Goal: Task Accomplishment & Management: Manage account settings

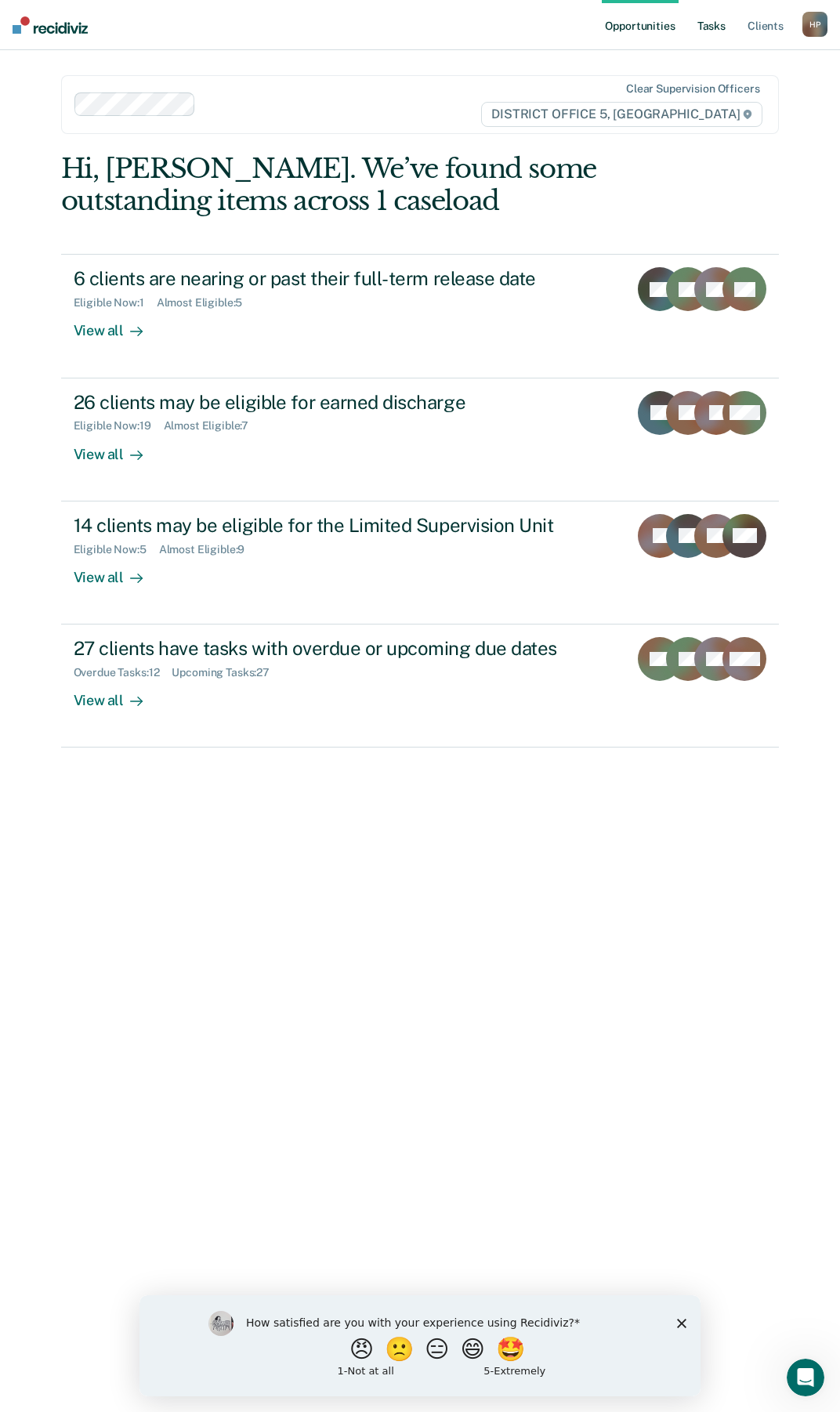
click at [718, 23] on link "Tasks" at bounding box center [711, 25] width 35 height 50
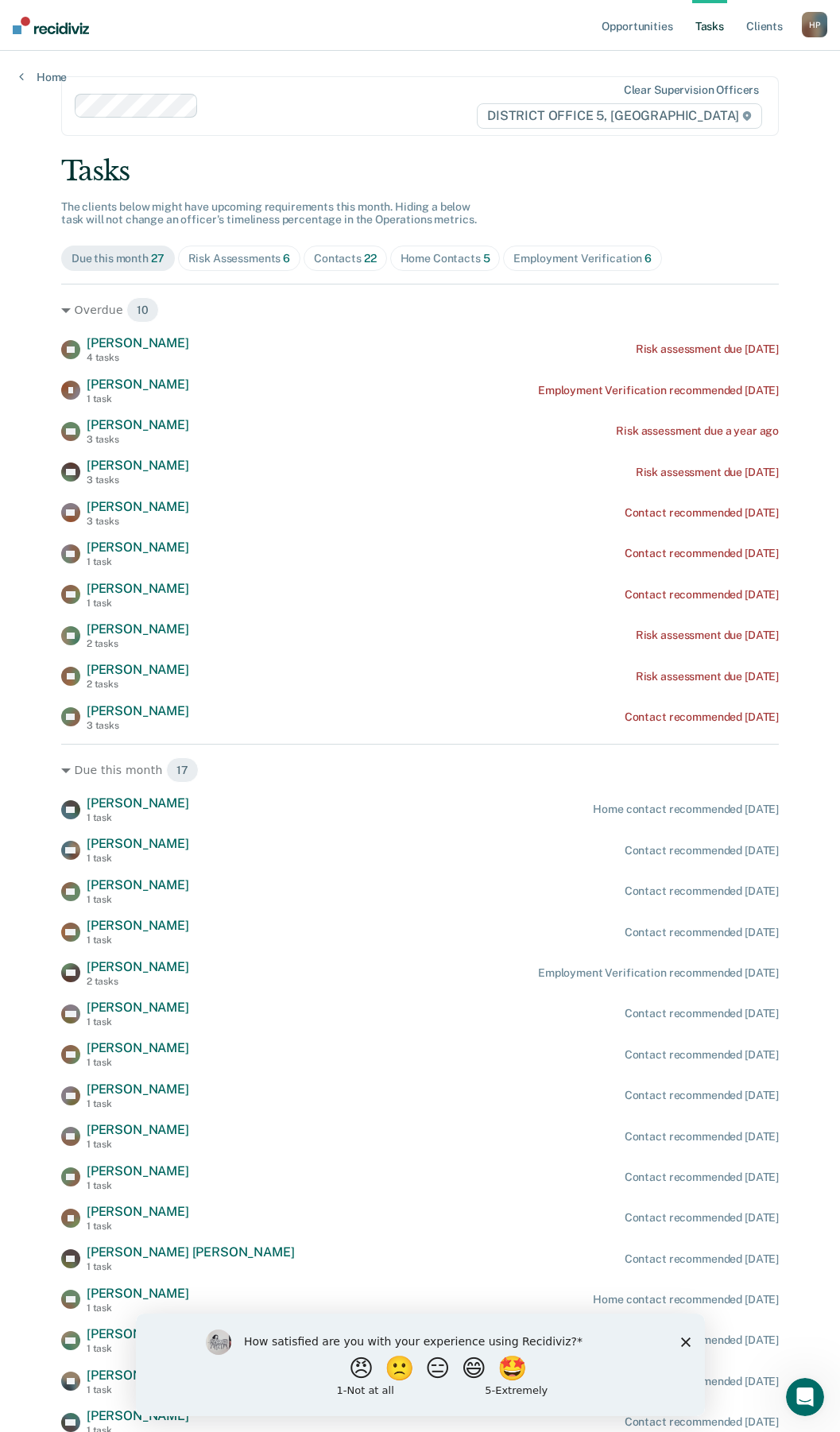
click at [418, 249] on span "Home Contacts 5" at bounding box center [445, 258] width 110 height 25
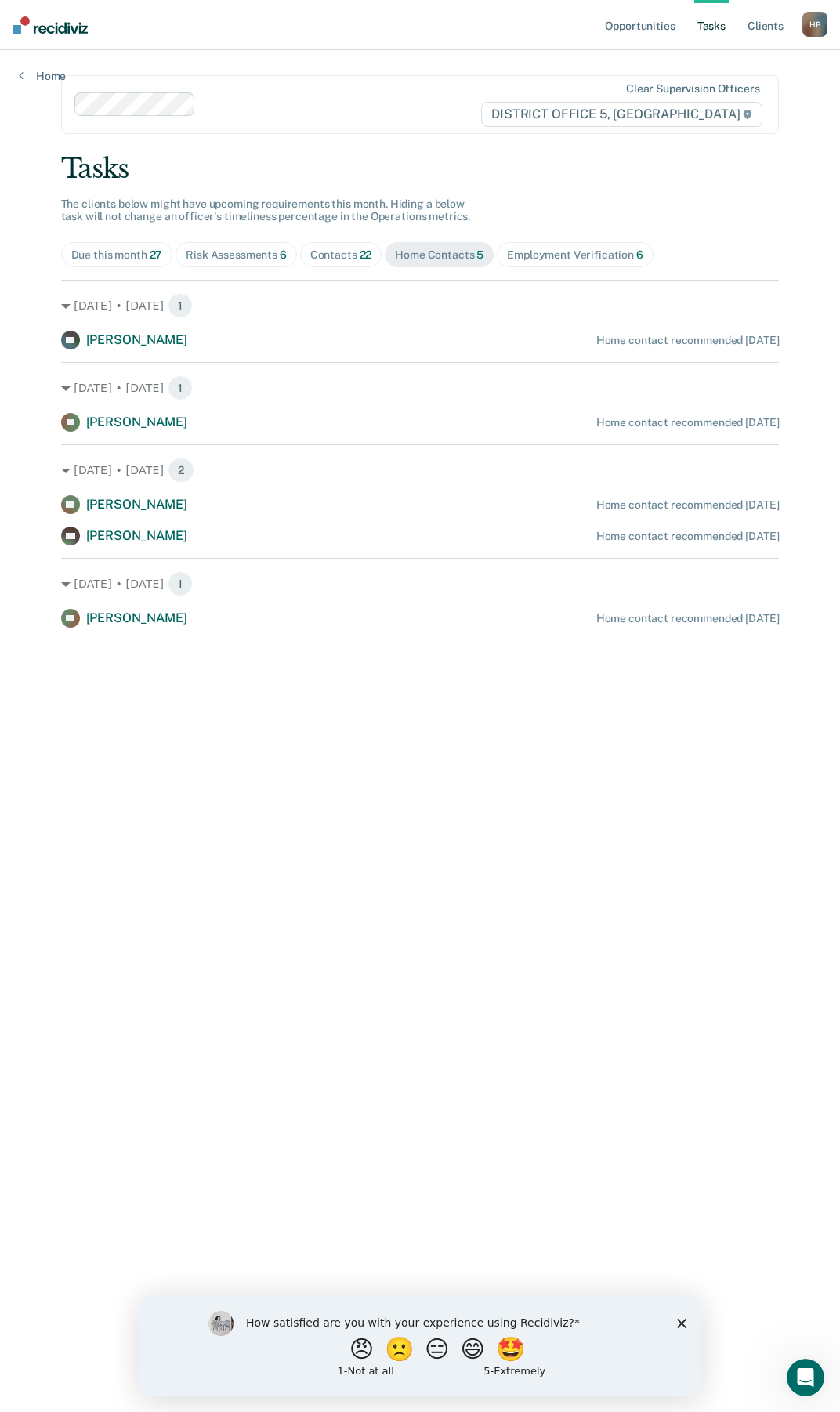
click at [319, 253] on div "Contacts 22" at bounding box center [341, 255] width 62 height 14
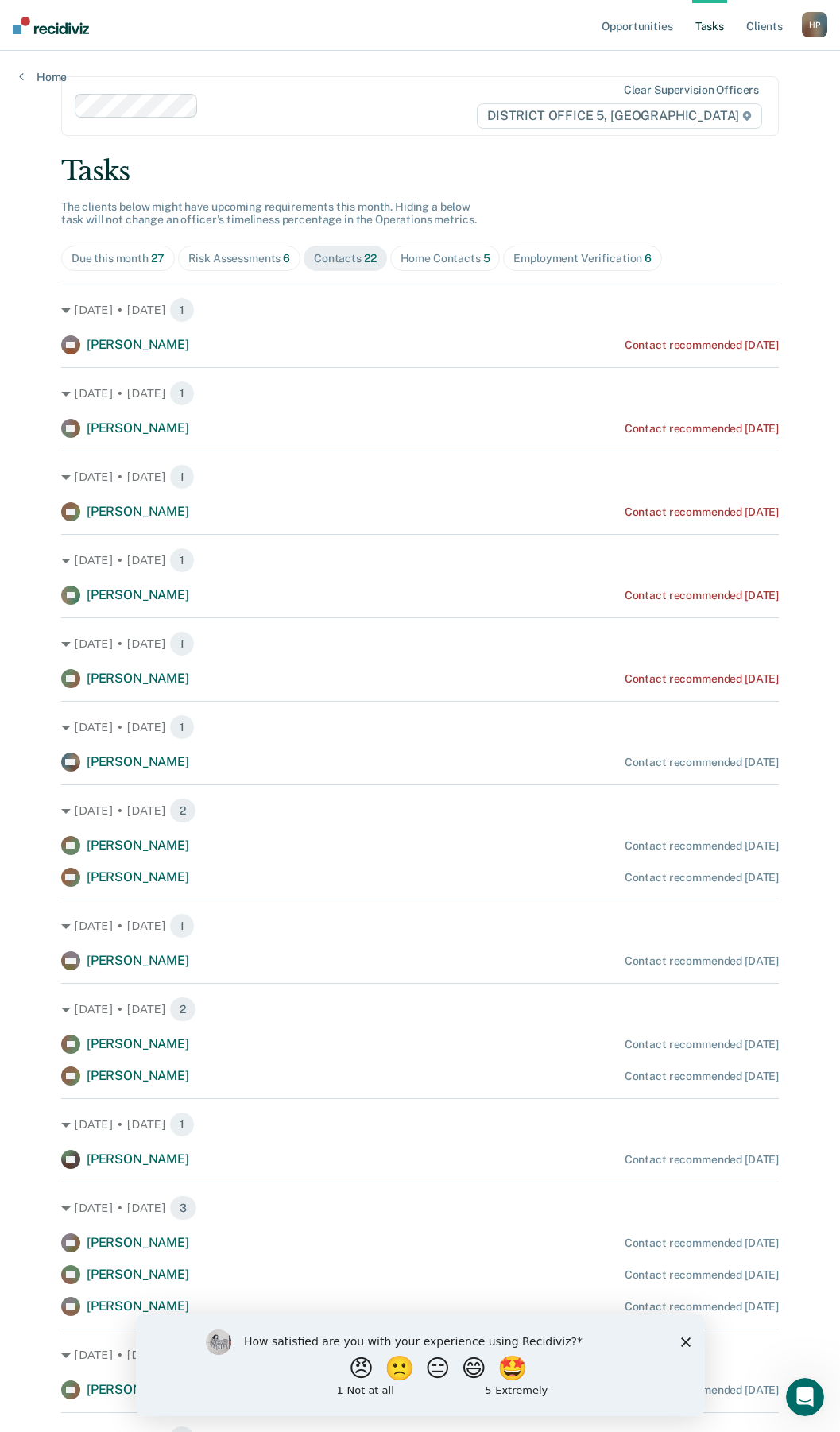
click at [462, 269] on span "Home Contacts 5" at bounding box center [445, 258] width 110 height 25
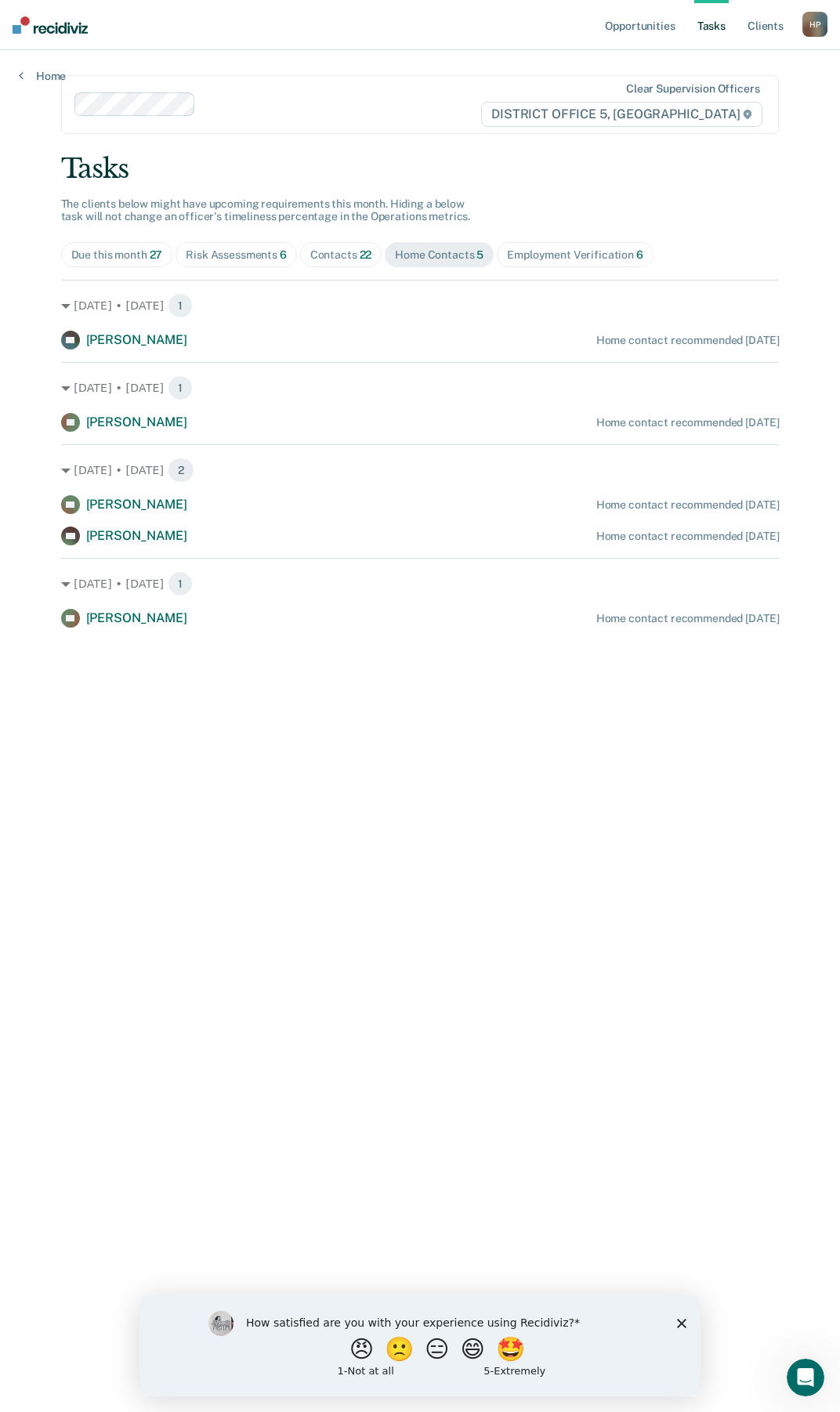
click at [585, 252] on div "Employment Verification 6" at bounding box center [574, 255] width 136 height 14
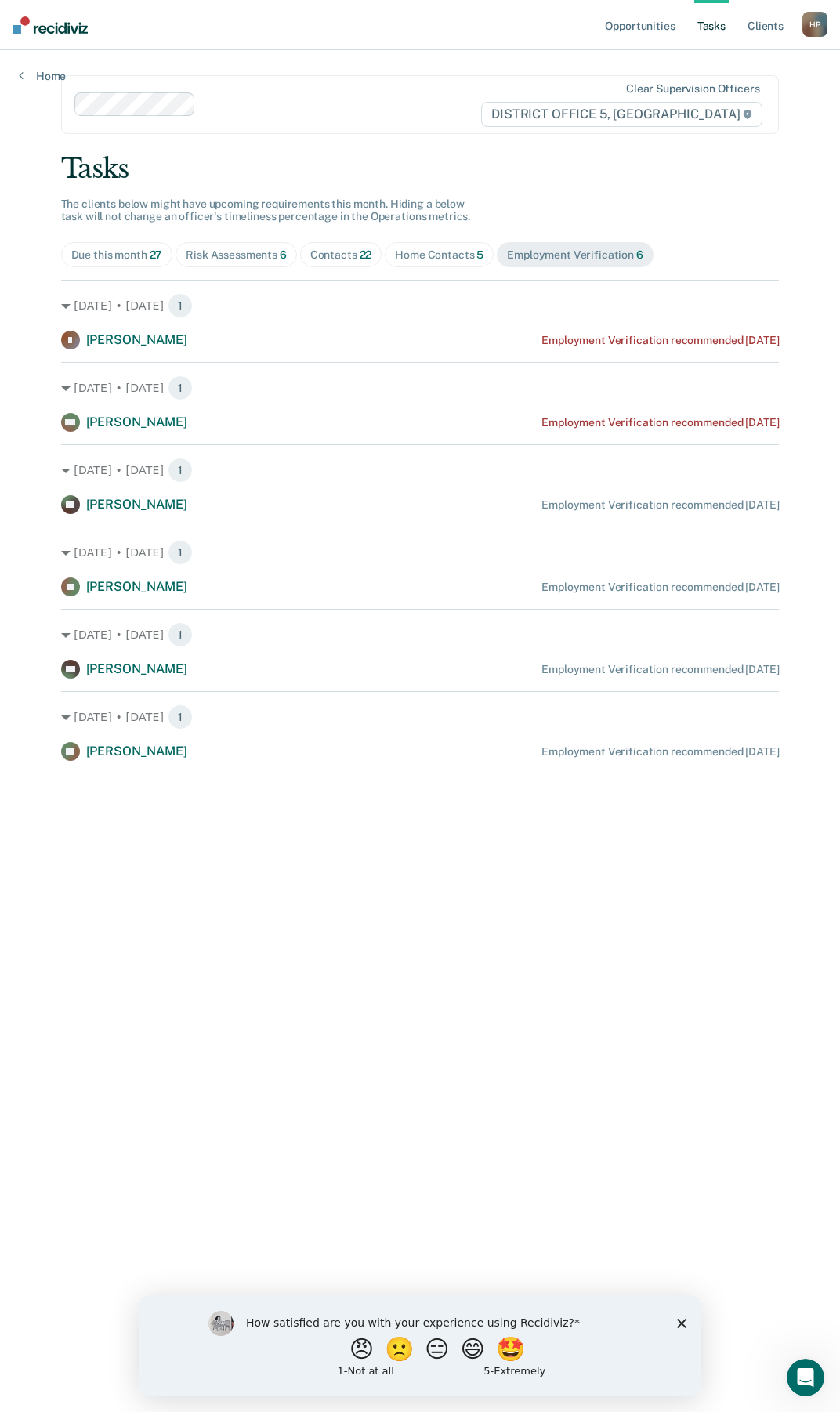
click at [352, 406] on div "[DATE] • [DATE] 1 WE [PERSON_NAME] Employment Verification recommended [DATE]" at bounding box center [420, 396] width 719 height 69
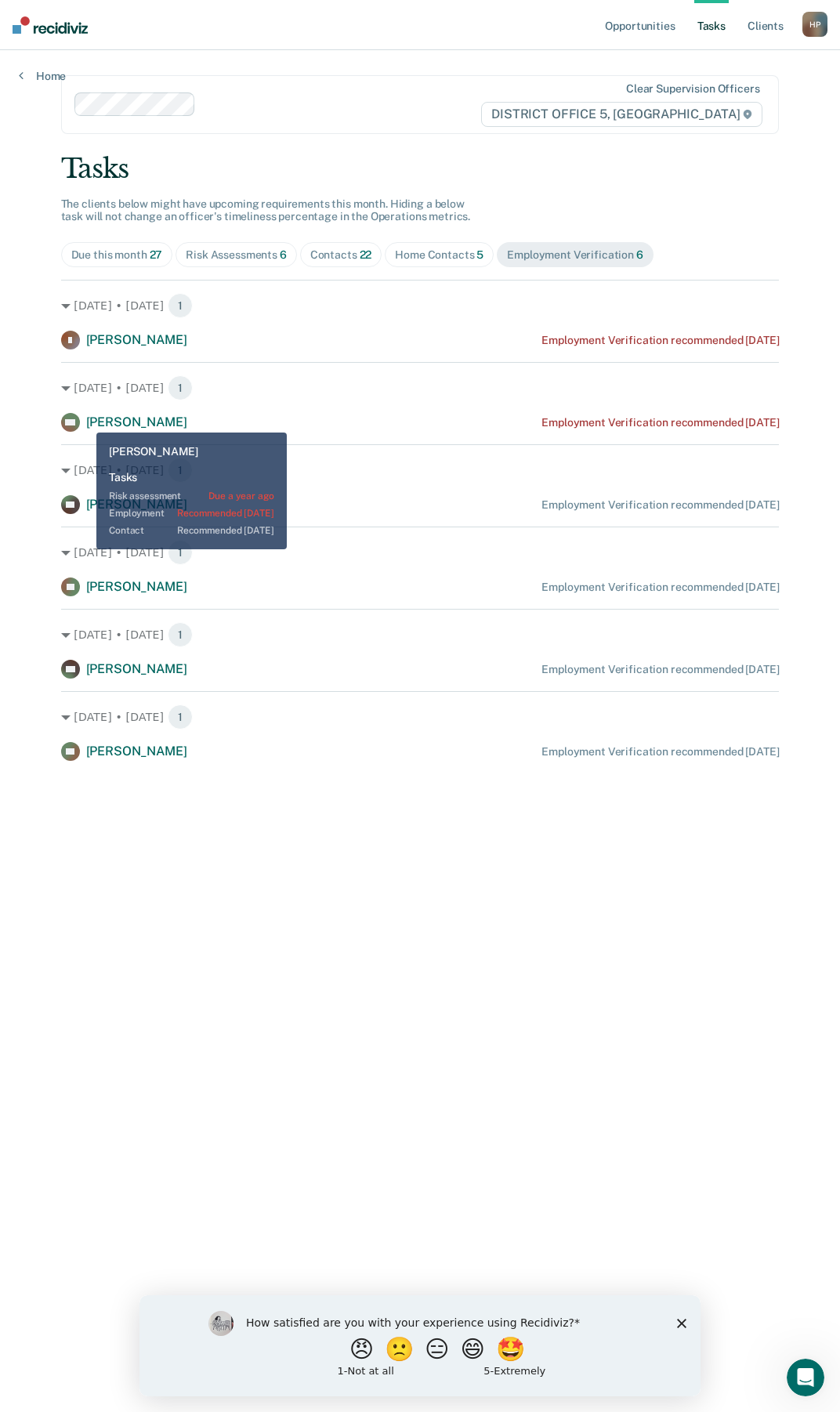
click at [85, 421] on div "WE [PERSON_NAME]" at bounding box center [124, 422] width 126 height 19
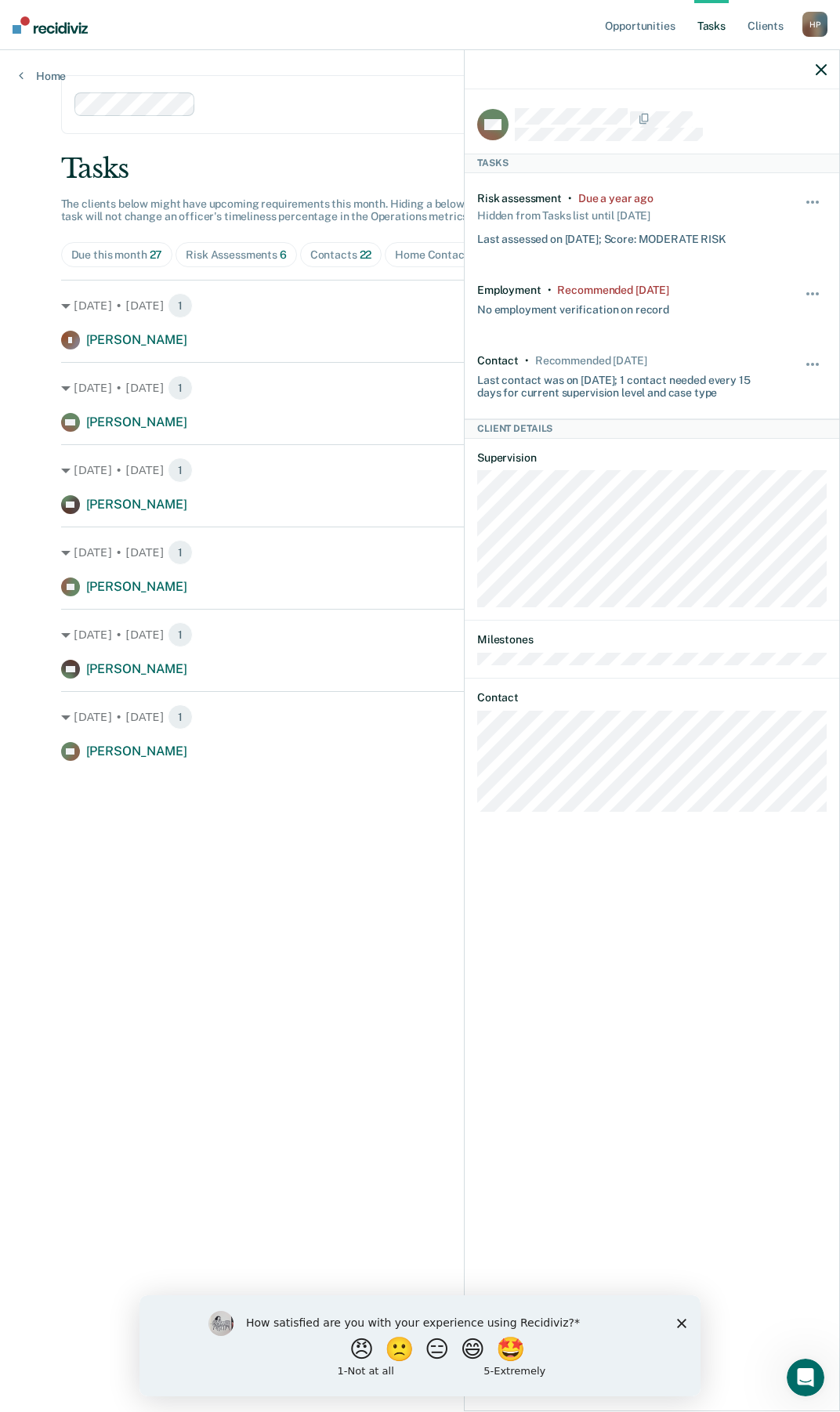
click at [798, 299] on div "Employment • Recommended [DATE] No employment verification on record Hide from …" at bounding box center [652, 300] width 350 height 70
click at [803, 290] on button "button" at bounding box center [813, 301] width 26 height 25
click at [759, 423] on button "90 days" at bounding box center [771, 418] width 113 height 25
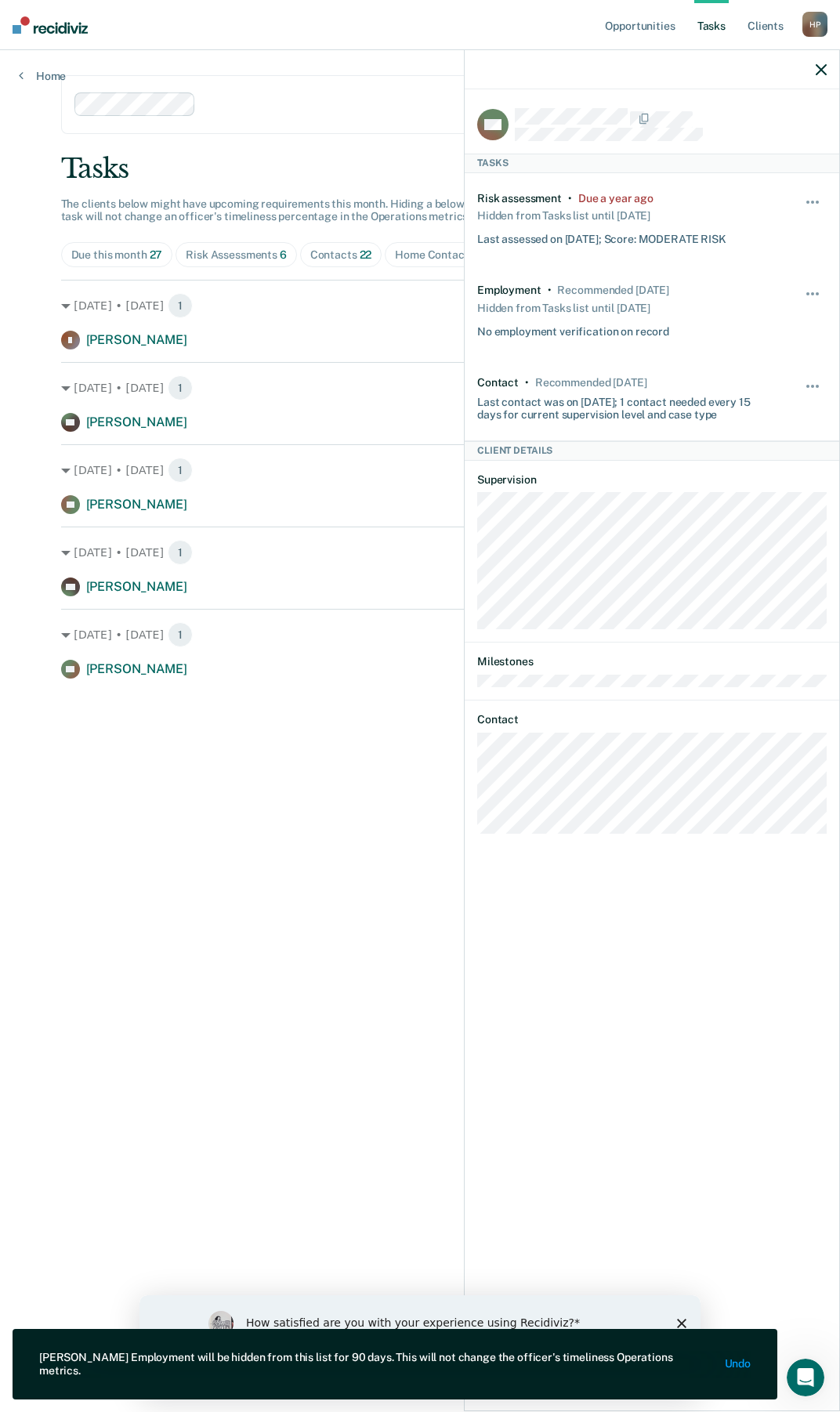
click at [251, 343] on div "JI [PERSON_NAME] Employment Verification recommended [DATE]" at bounding box center [420, 340] width 719 height 19
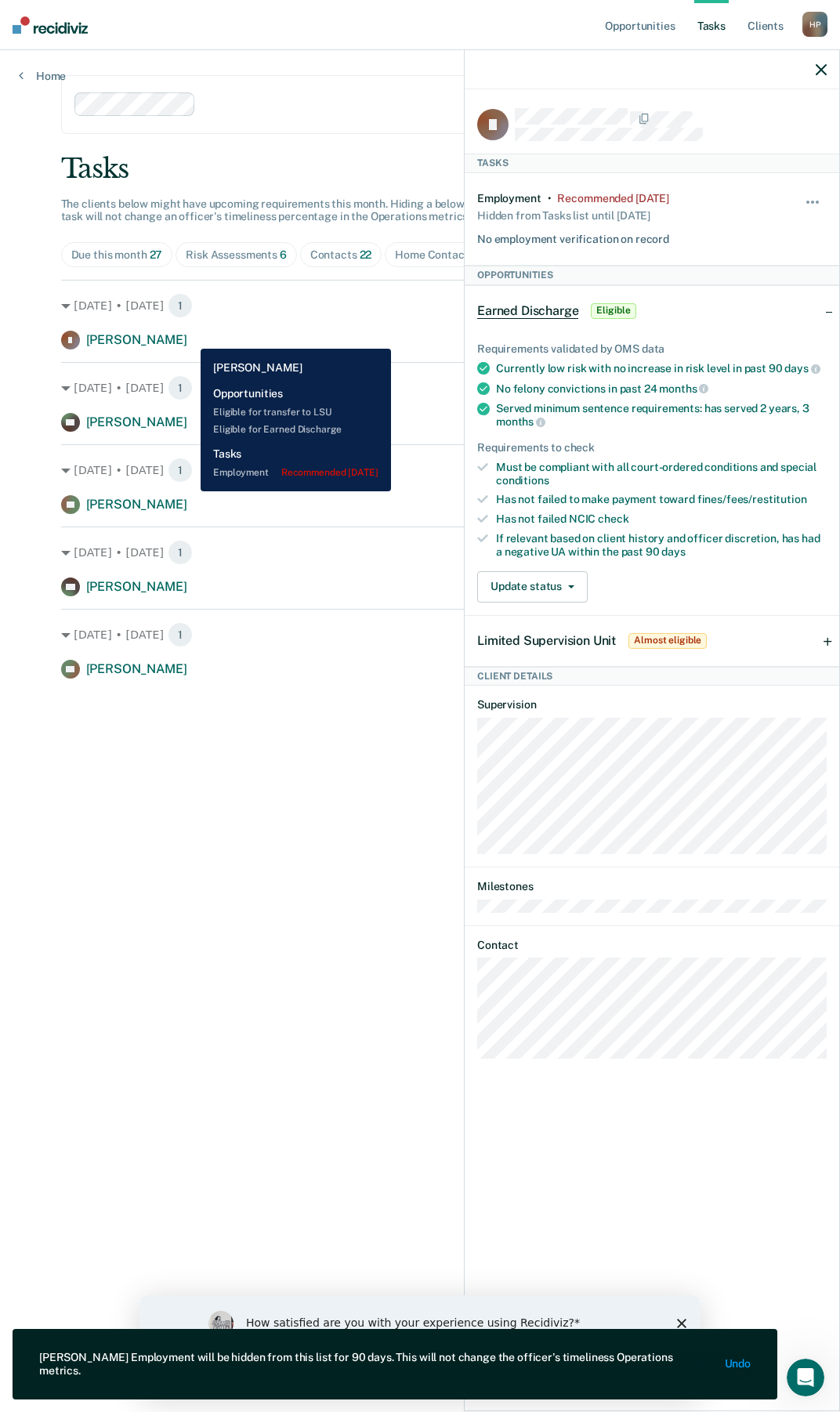
drag, startPoint x: 189, startPoint y: 337, endPoint x: 484, endPoint y: 262, distance: 304.4
click at [191, 336] on div "JI [PERSON_NAME] Employment Verification recommended [DATE]" at bounding box center [420, 340] width 719 height 19
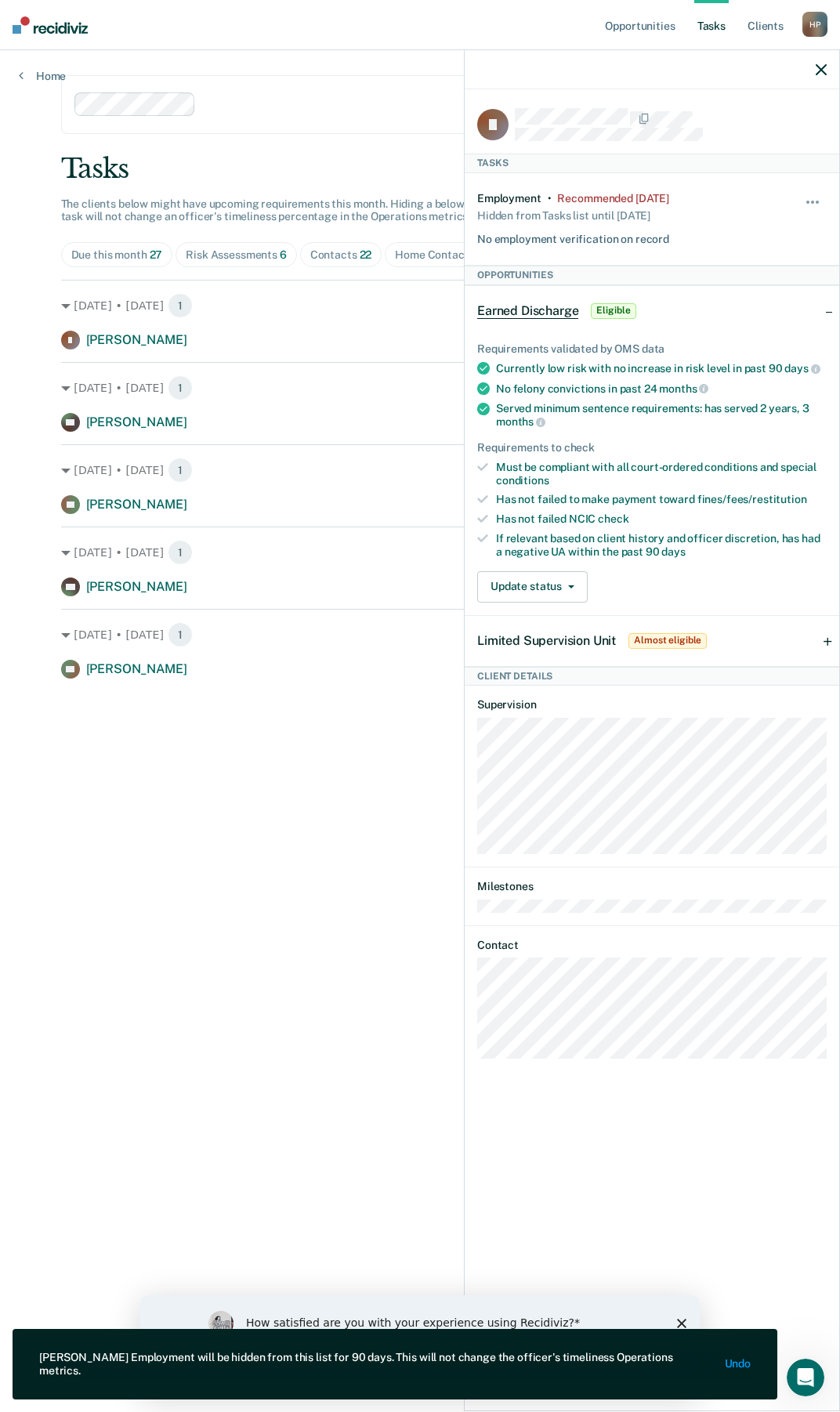
click at [825, 71] on icon "button" at bounding box center [821, 69] width 11 height 11
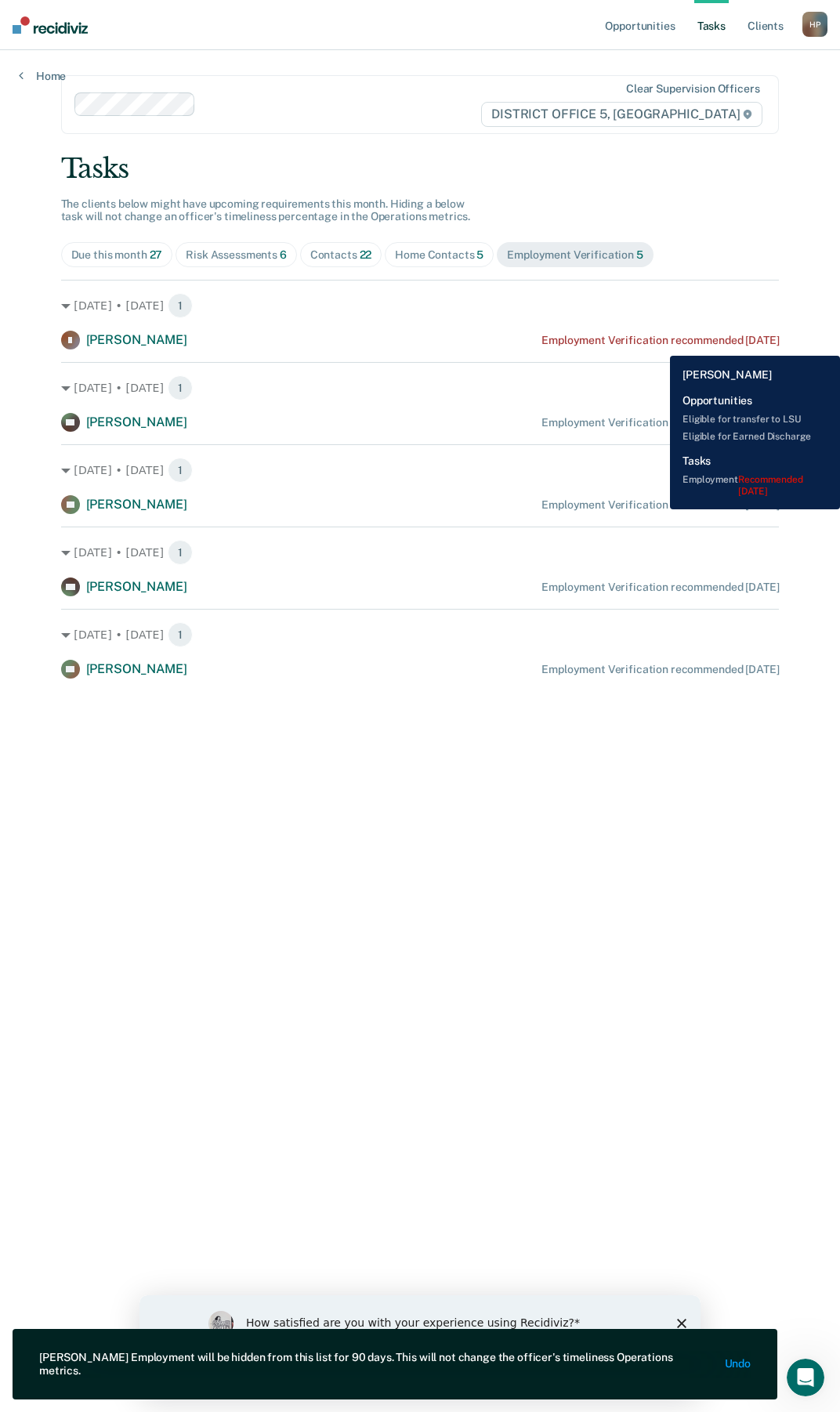
click at [658, 344] on div "Employment Verification recommended [DATE]" at bounding box center [660, 341] width 237 height 14
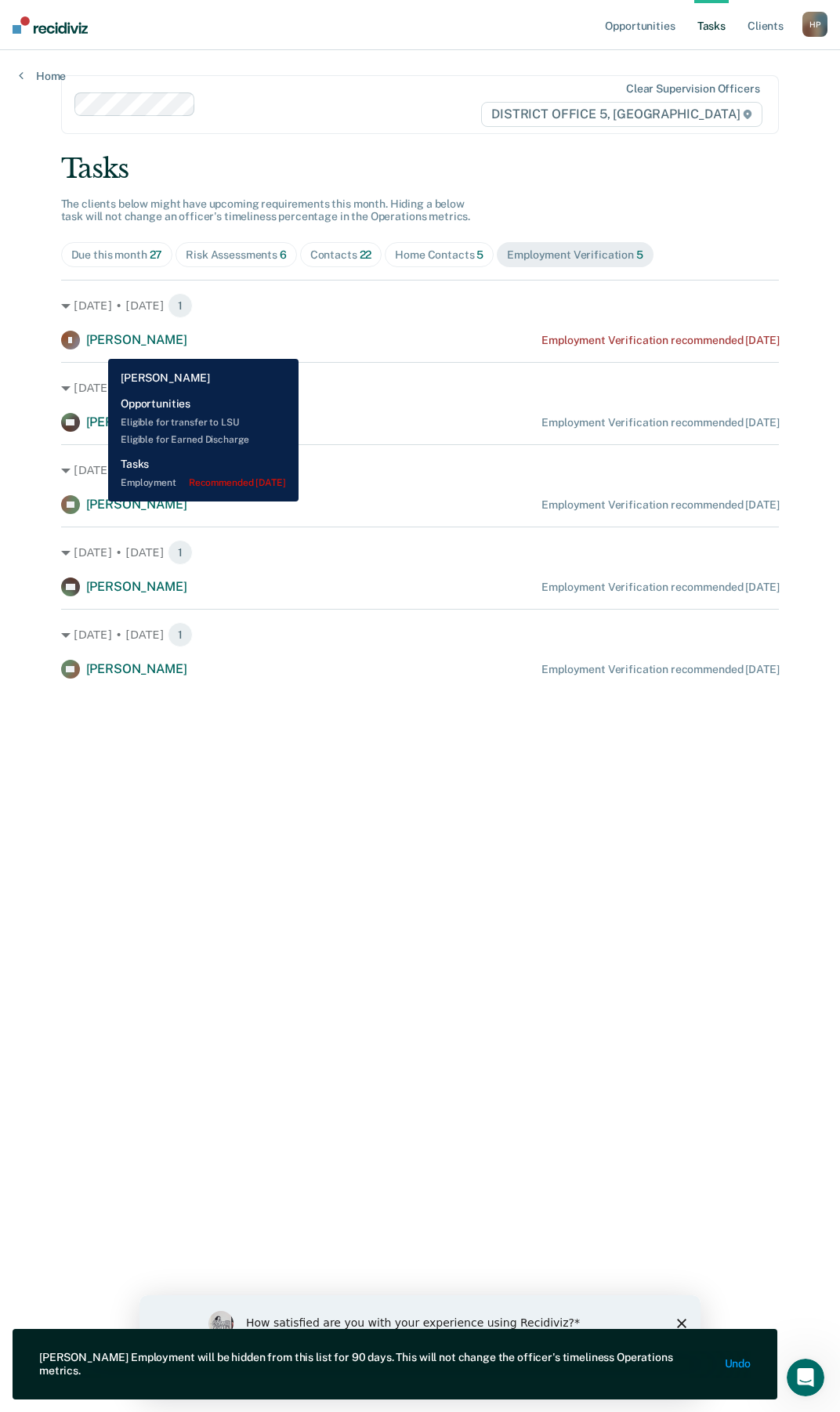
click at [105, 340] on span "[PERSON_NAME]" at bounding box center [136, 340] width 101 height 15
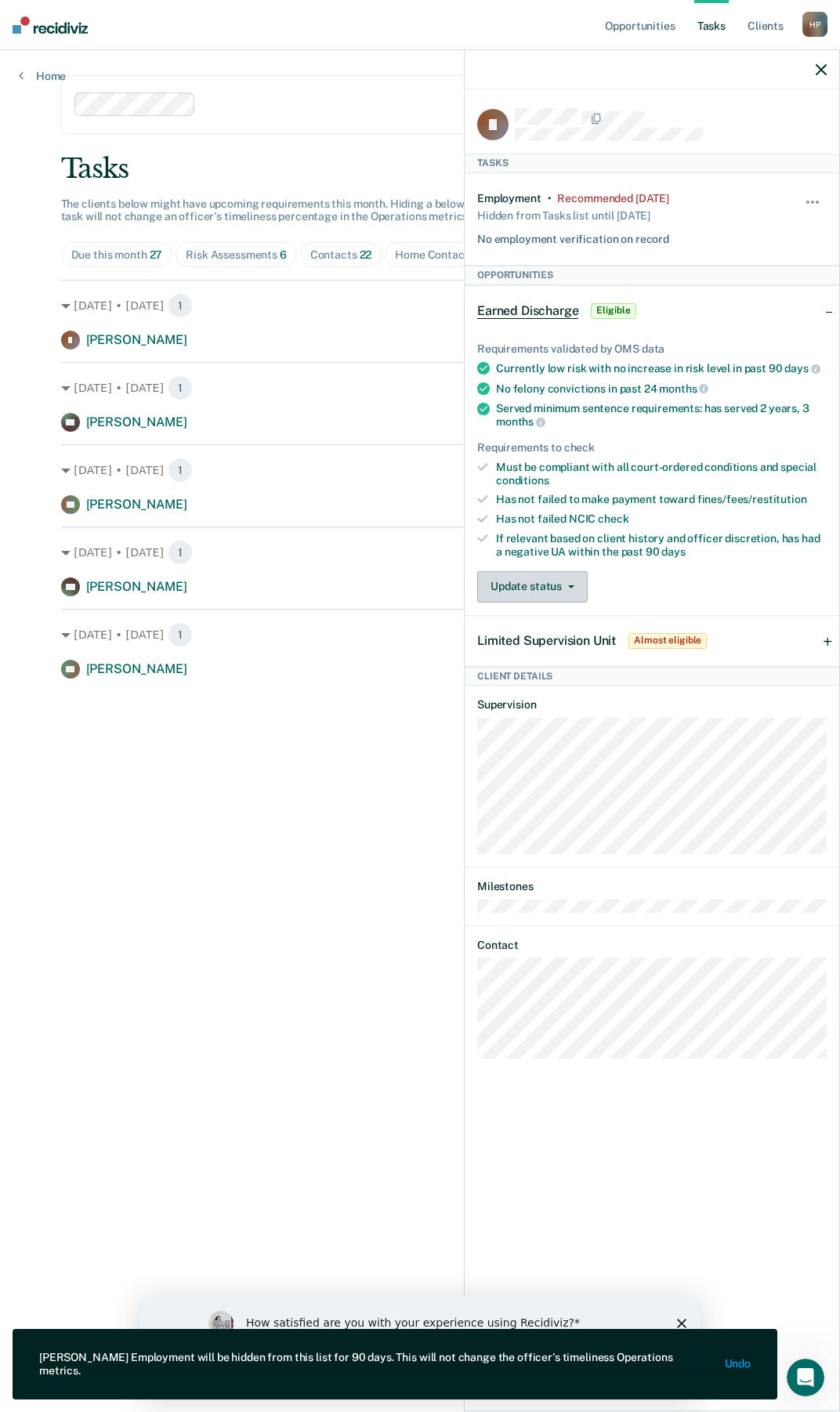
click at [539, 585] on button "Update status" at bounding box center [532, 587] width 110 height 31
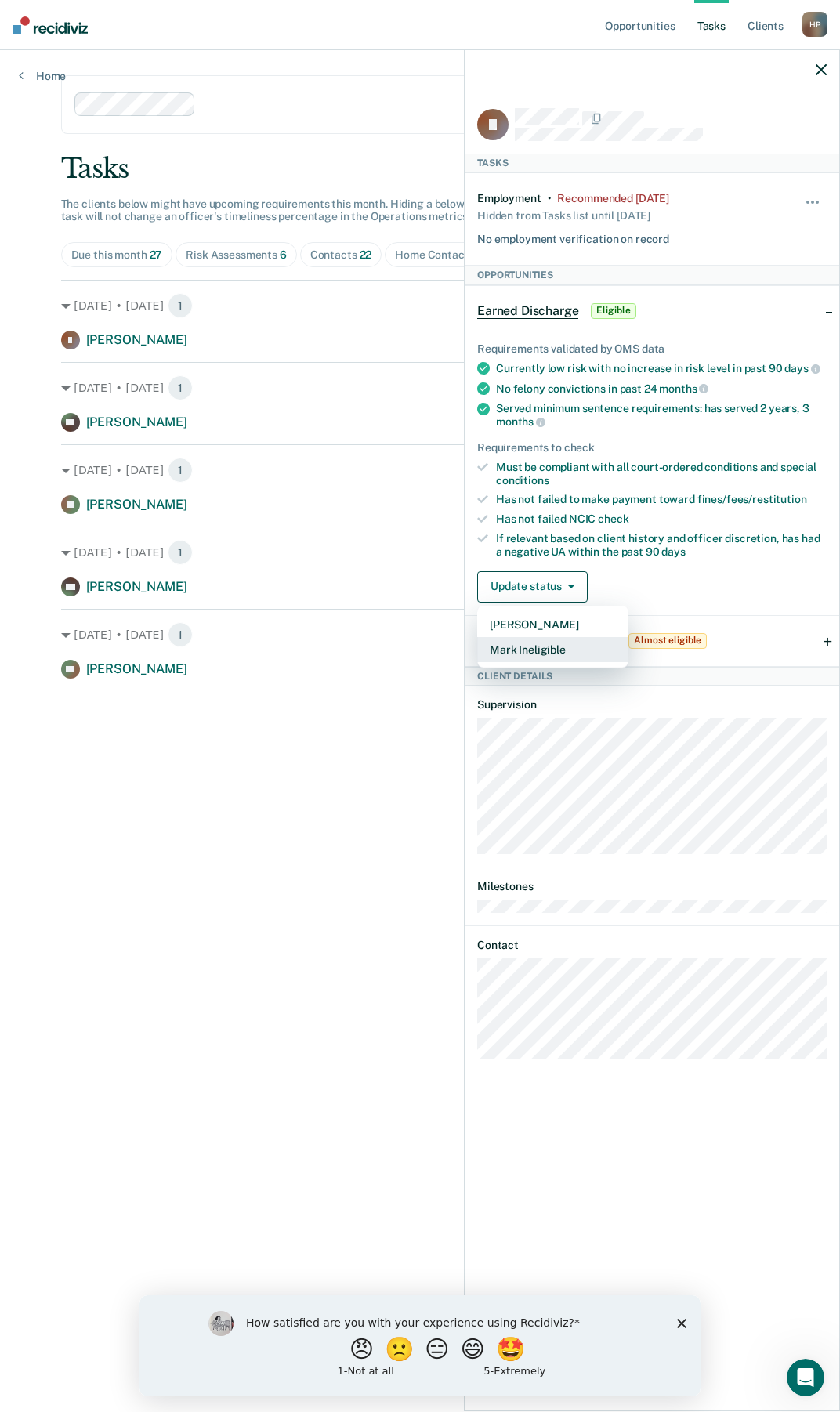
click at [517, 650] on button "Mark Ineligible" at bounding box center [553, 649] width 152 height 25
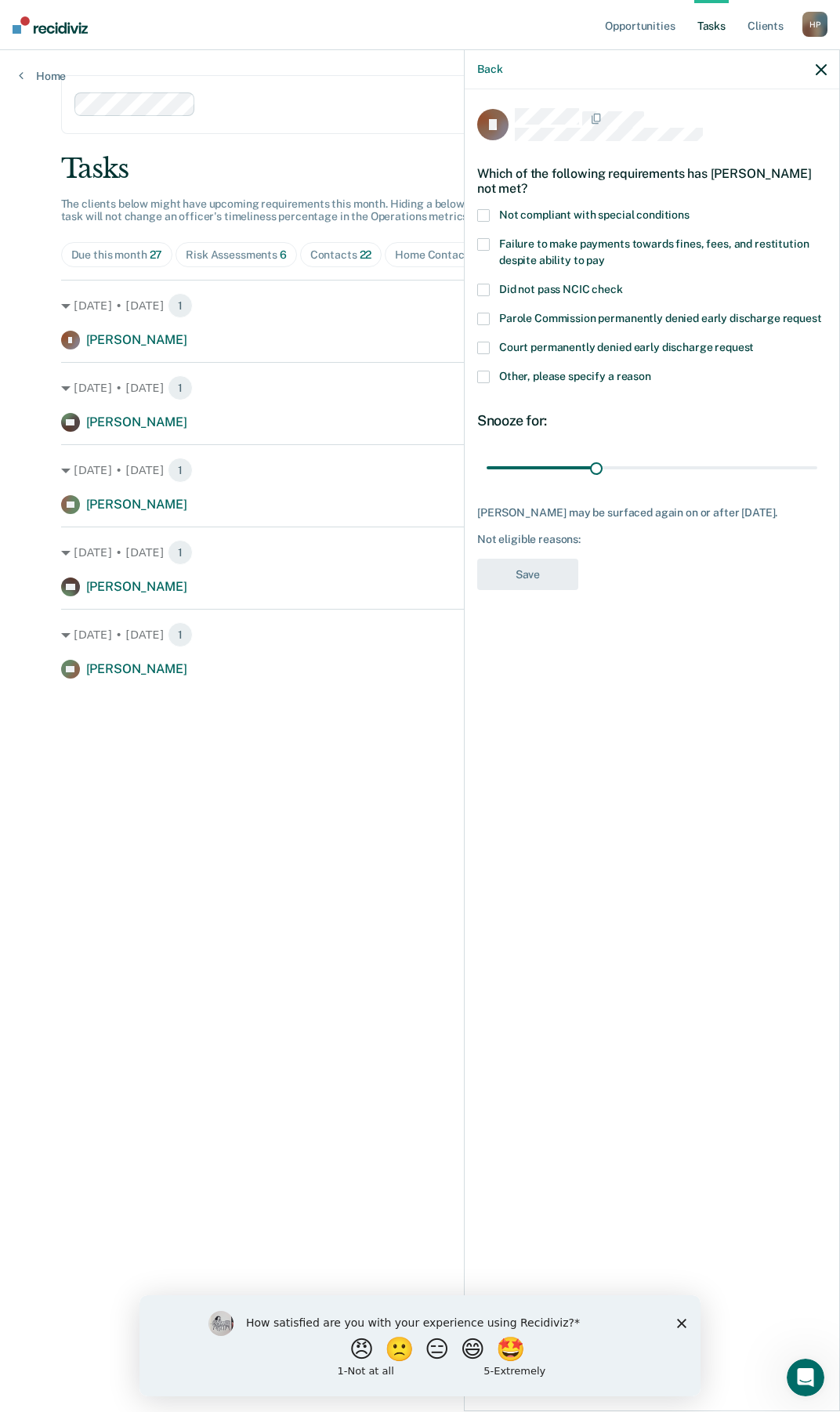
click at [472, 236] on div "JI Which of the following requirements has [PERSON_NAME] not met? Not compliant…" at bounding box center [652, 749] width 374 height 1319
click at [476, 227] on div "JI Which of the following requirements has [PERSON_NAME] not met? Not compliant…" at bounding box center [652, 749] width 374 height 1319
click at [479, 238] on span at bounding box center [484, 245] width 13 height 13
click at [516, 559] on button "Save" at bounding box center [528, 574] width 101 height 32
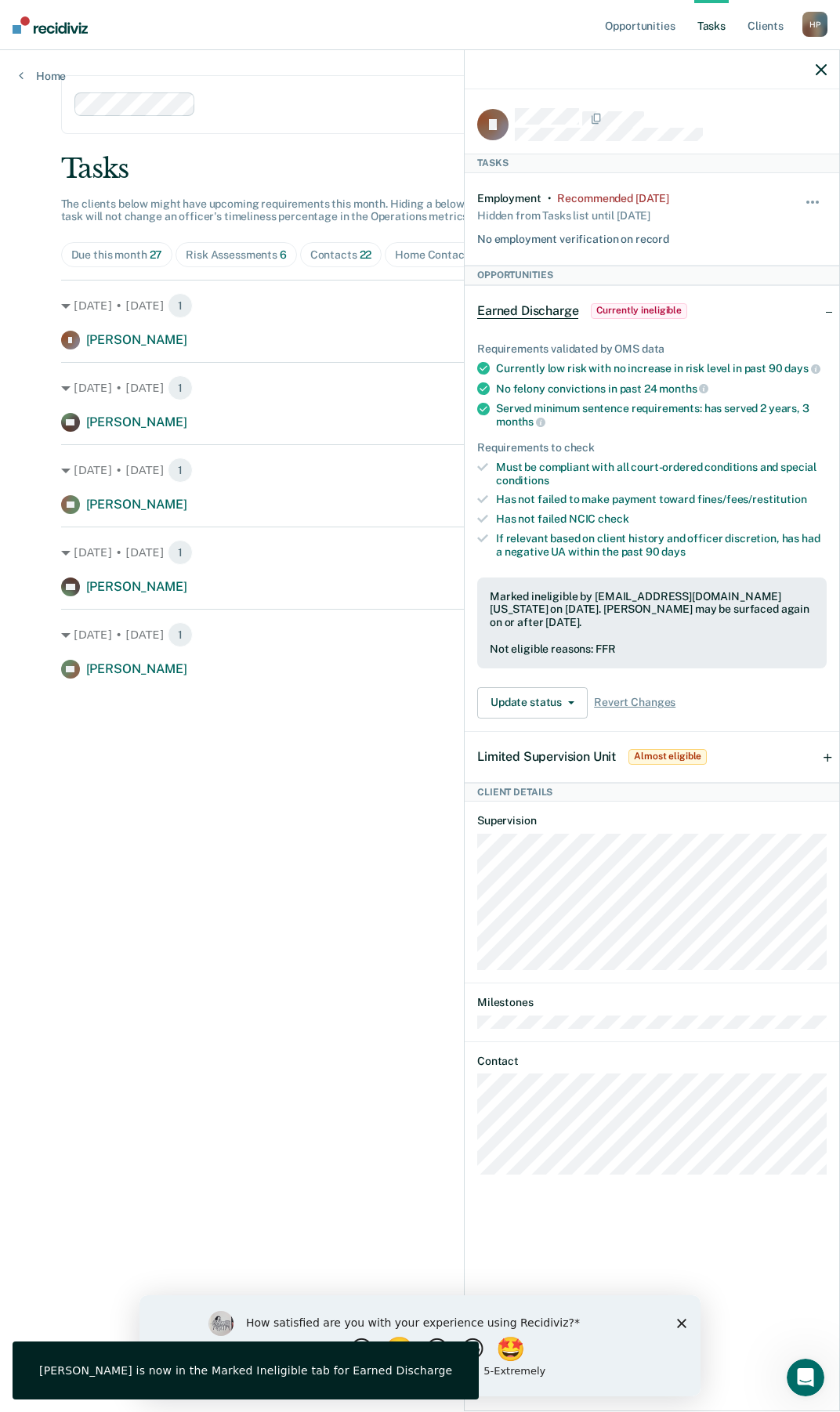
click at [828, 64] on div at bounding box center [652, 69] width 374 height 39
click at [782, 758] on div "Limited Supervision Unit Almost eligible" at bounding box center [652, 756] width 374 height 50
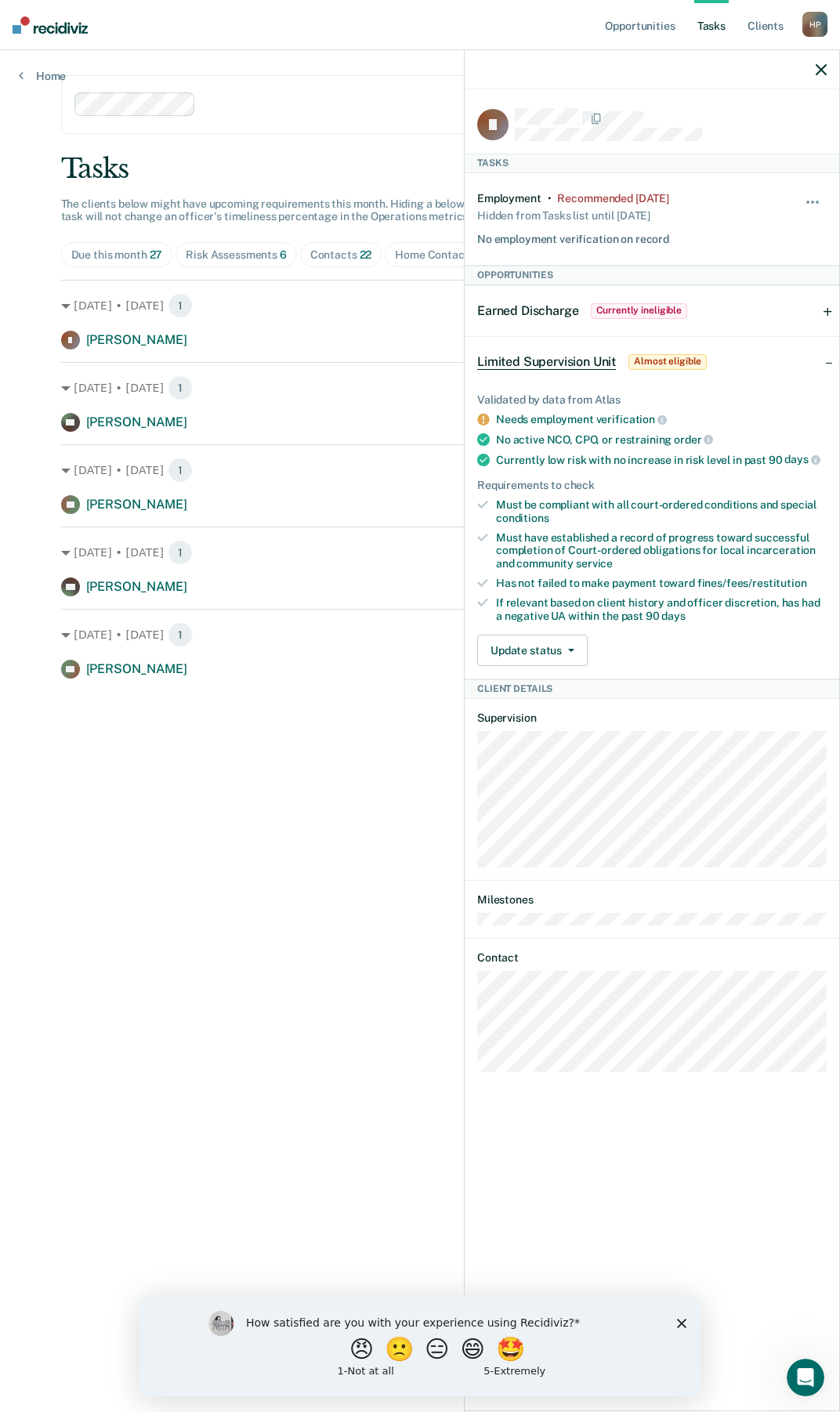
click at [822, 68] on icon "button" at bounding box center [821, 69] width 11 height 11
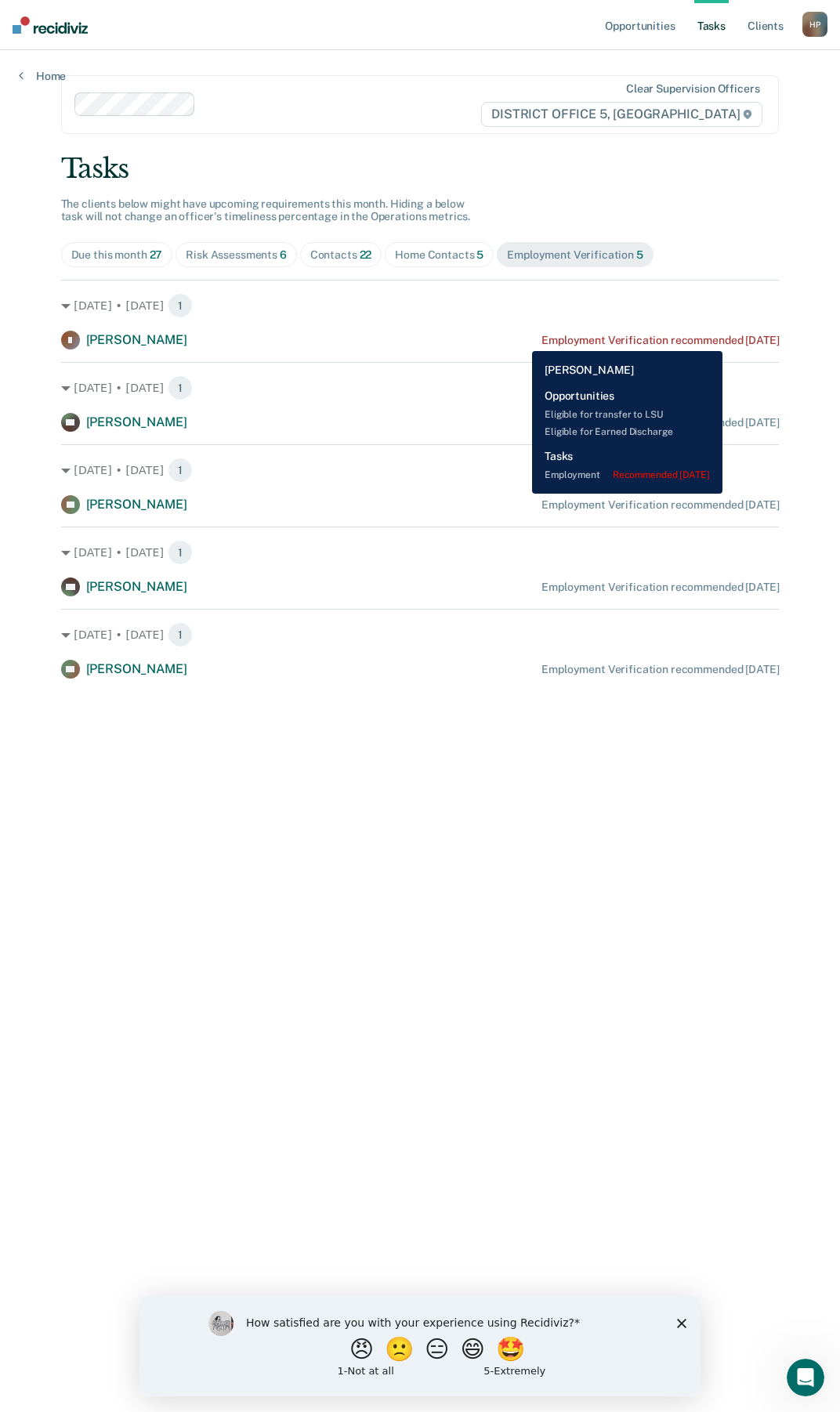
click at [744, 340] on div "Employment Verification recommended [DATE]" at bounding box center [660, 341] width 237 height 14
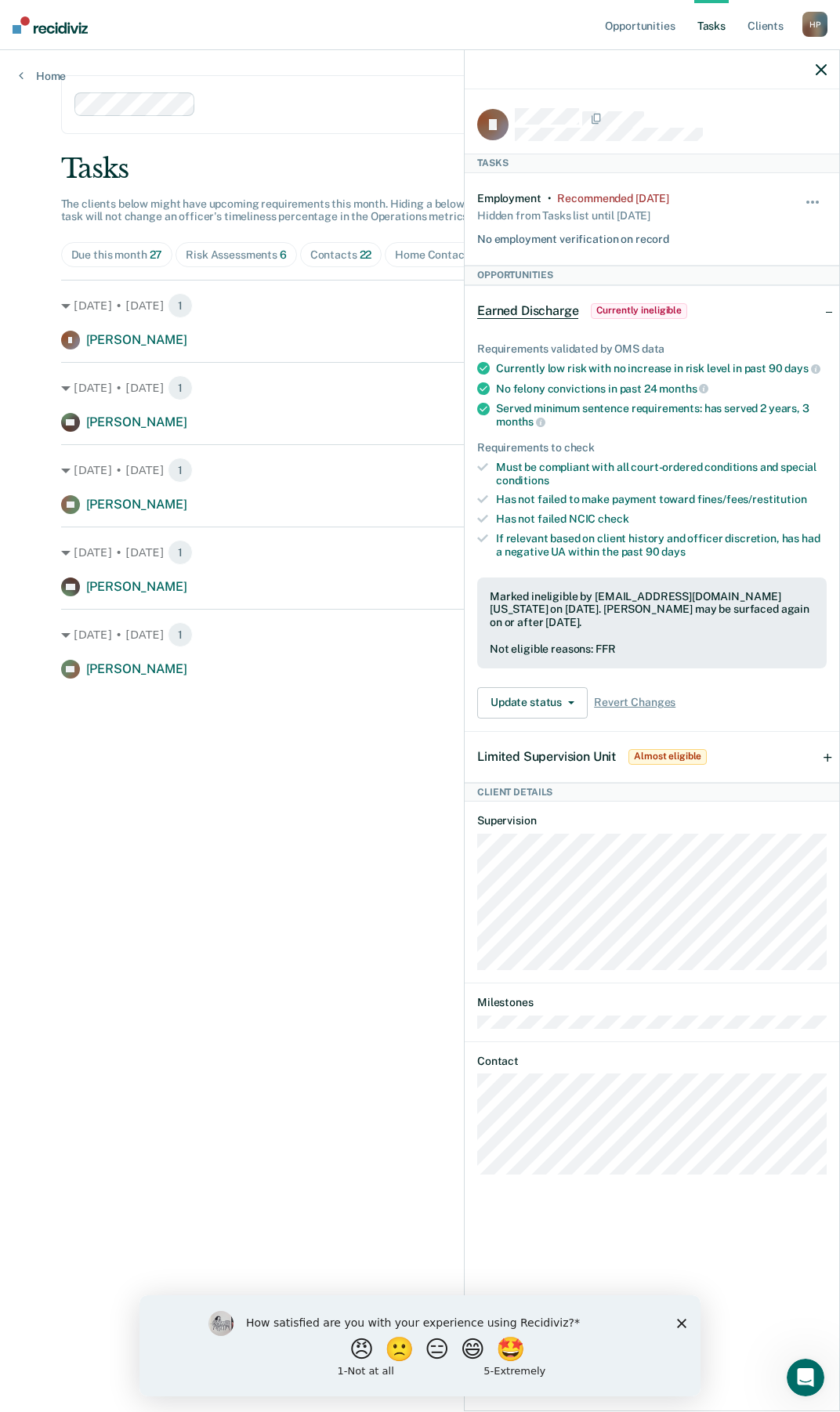
click at [811, 193] on div "Hide from tasks list for... 7 days 30 days 90 days" at bounding box center [813, 219] width 26 height 55
click at [816, 197] on button "button" at bounding box center [813, 209] width 26 height 25
click at [780, 318] on button "90 days" at bounding box center [771, 326] width 113 height 25
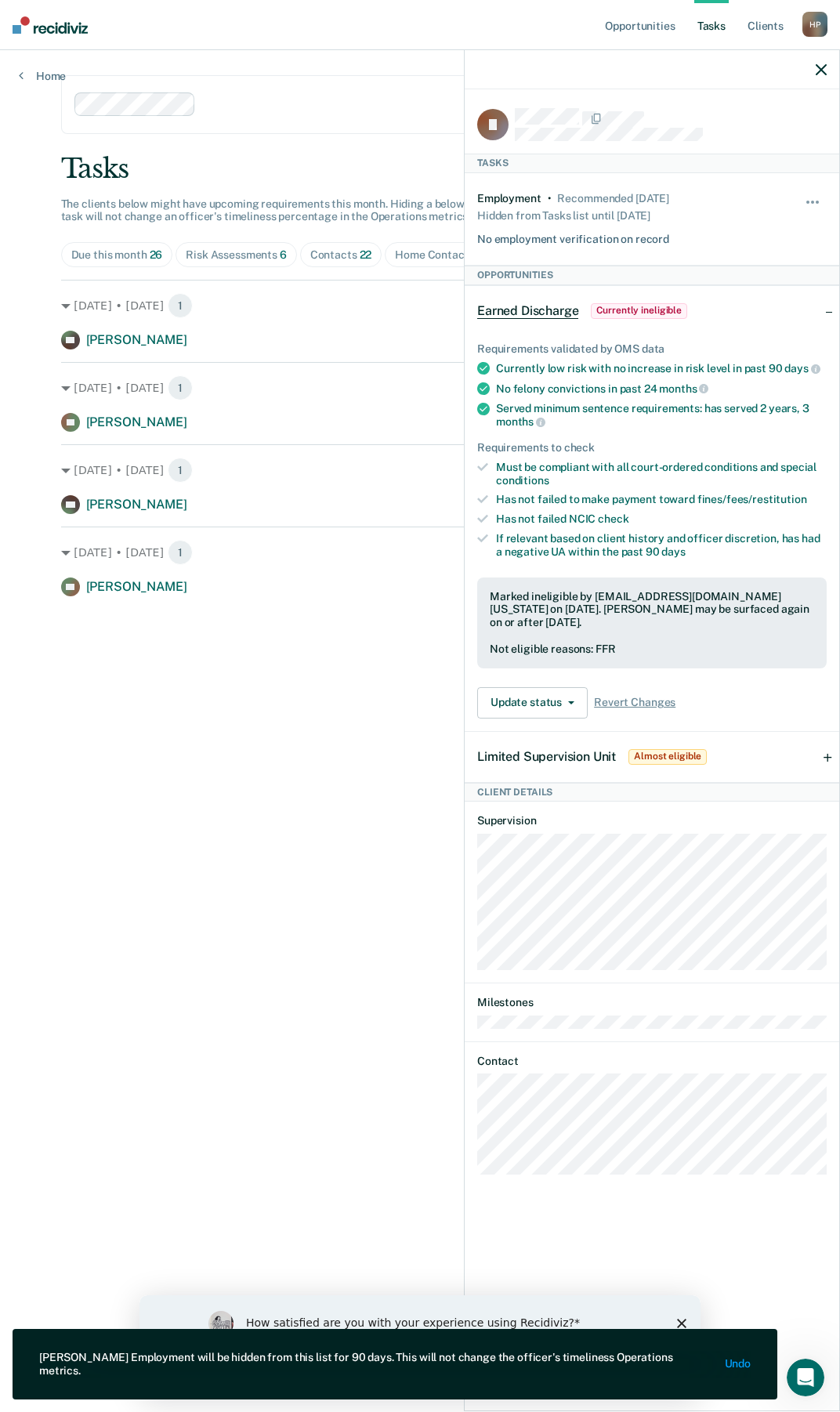
click at [824, 61] on div at bounding box center [652, 69] width 374 height 39
click at [814, 75] on div at bounding box center [652, 69] width 374 height 39
click at [828, 67] on div at bounding box center [652, 69] width 374 height 39
click at [814, 70] on div at bounding box center [652, 69] width 374 height 39
click at [822, 68] on icon "button" at bounding box center [821, 69] width 11 height 11
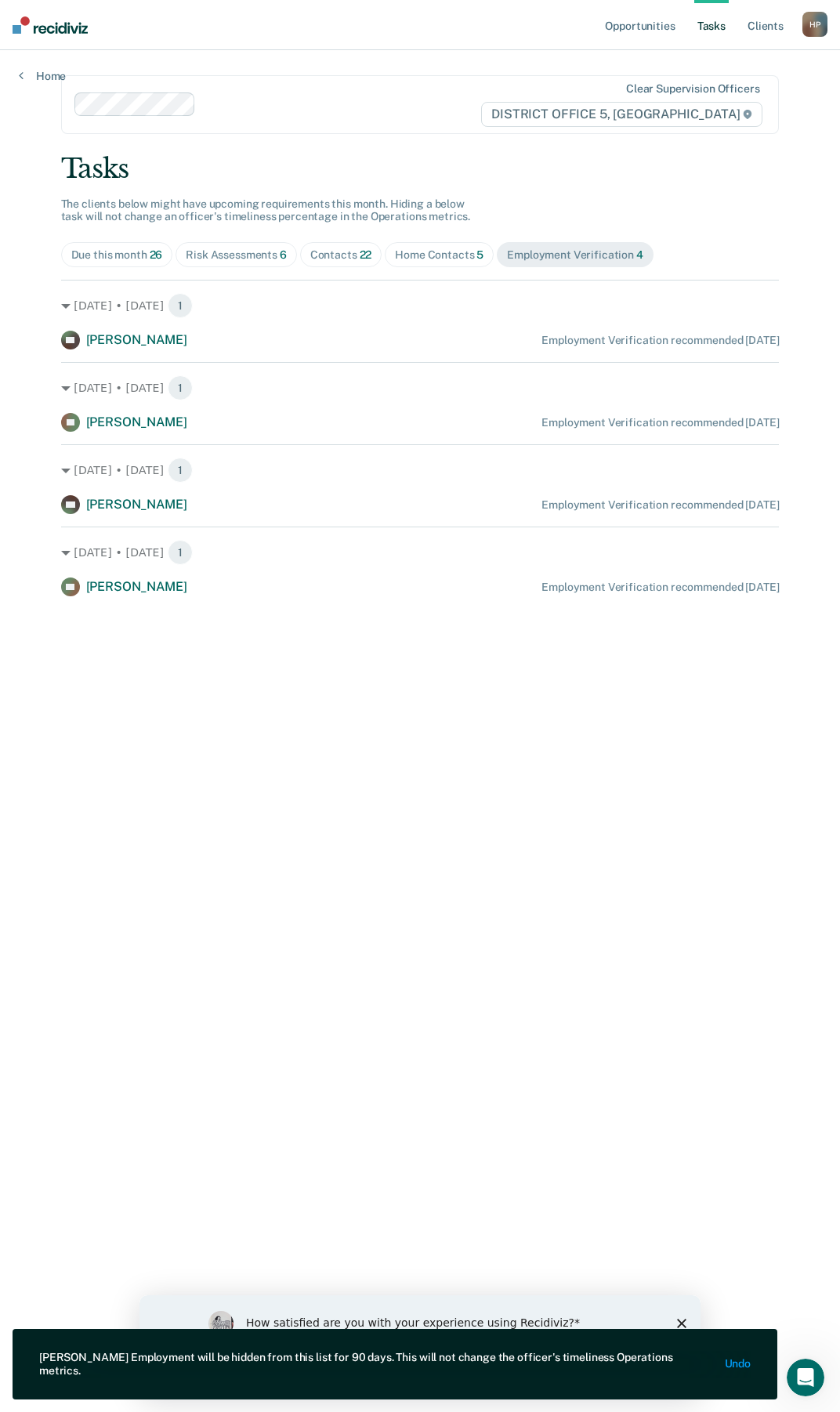
click at [456, 261] on div "Home Contacts 5" at bounding box center [438, 255] width 89 height 14
